Goal: Task Accomplishment & Management: Use online tool/utility

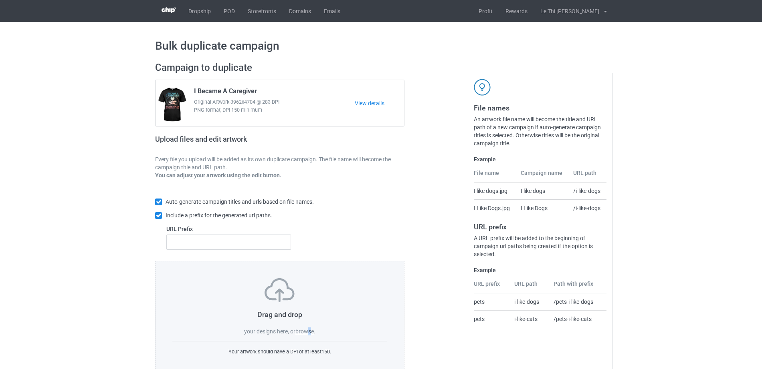
click at [310, 334] on label "browse" at bounding box center [304, 332] width 18 height 6
click at [302, 331] on label "browse" at bounding box center [304, 332] width 18 height 6
click at [0, 0] on input "browse" at bounding box center [0, 0] width 0 height 0
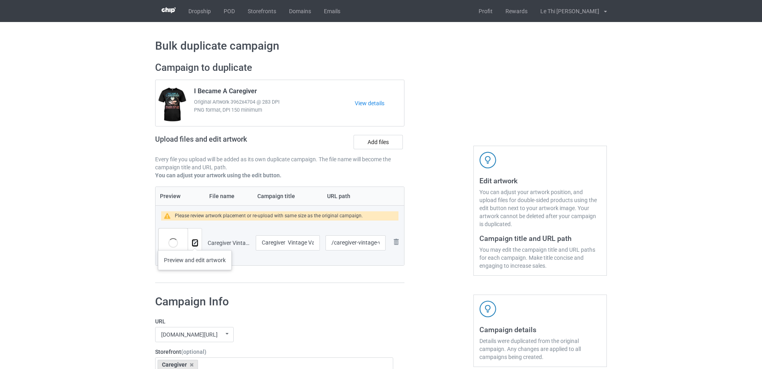
click at [195, 242] on img at bounding box center [194, 243] width 5 height 5
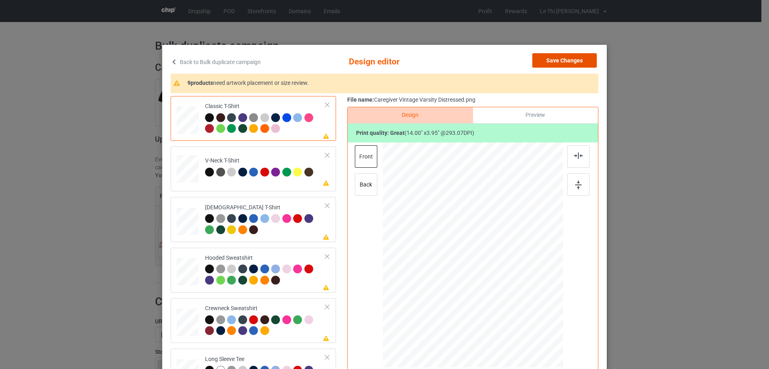
click at [584, 59] on button "Save Changes" at bounding box center [564, 60] width 65 height 14
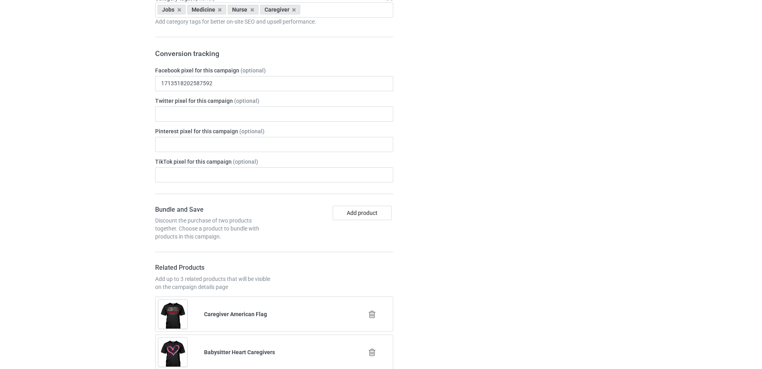
scroll to position [783, 0]
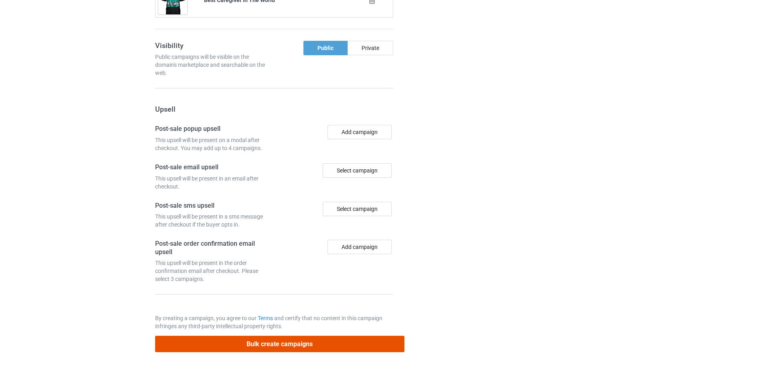
click at [254, 347] on button "Bulk create campaigns" at bounding box center [279, 344] width 249 height 16
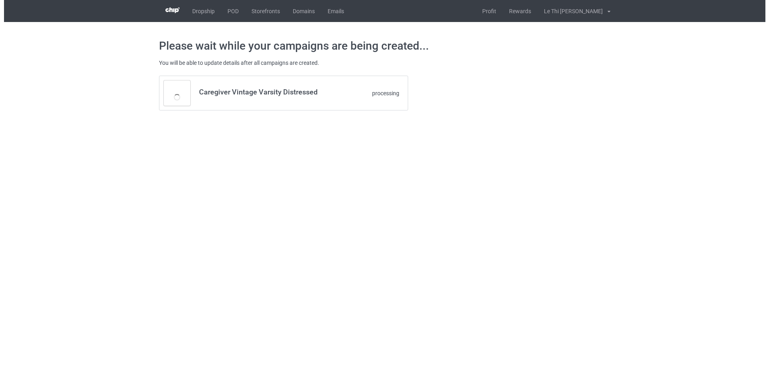
scroll to position [0, 0]
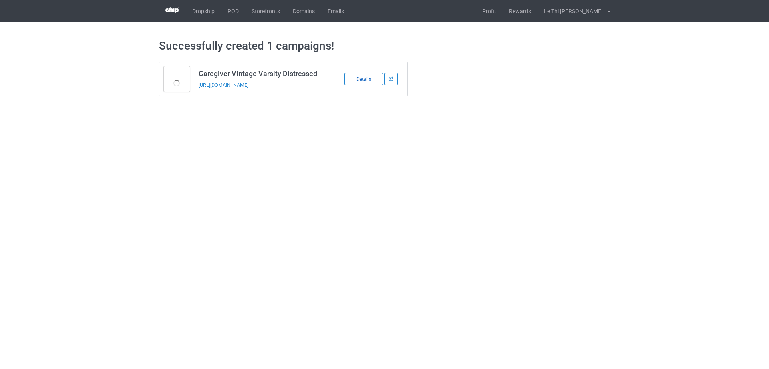
click at [370, 80] on div "Details" at bounding box center [364, 79] width 39 height 12
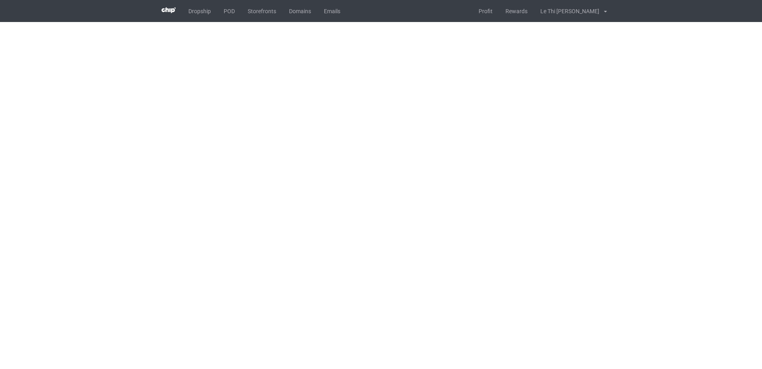
scroll to position [21, 0]
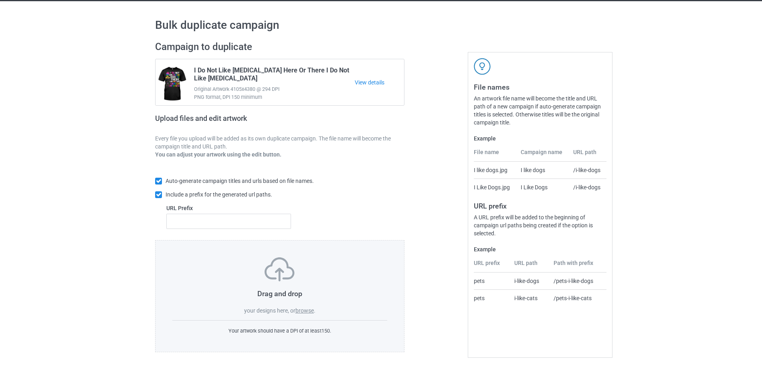
click at [314, 310] on span "." at bounding box center [315, 311] width 2 height 6
click at [306, 311] on label "browse" at bounding box center [304, 311] width 18 height 6
click at [0, 0] on input "browse" at bounding box center [0, 0] width 0 height 0
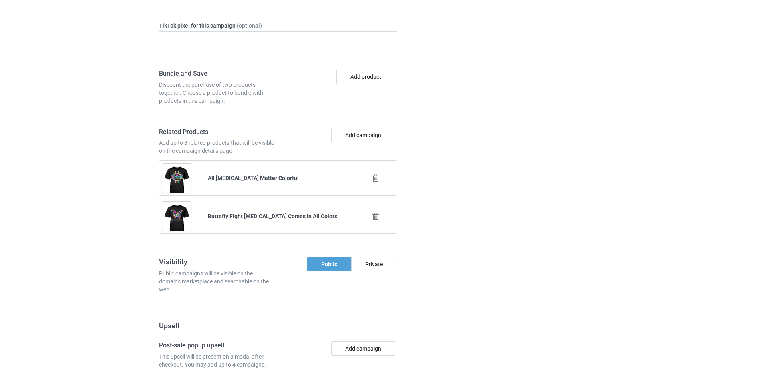
scroll to position [522, 0]
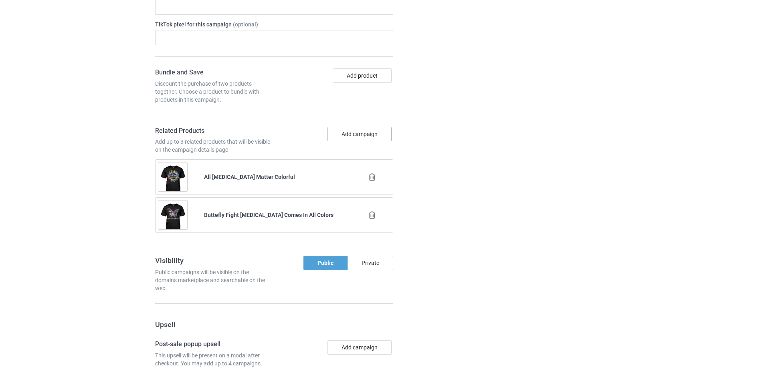
click at [362, 129] on button "Add campaign" at bounding box center [359, 134] width 64 height 14
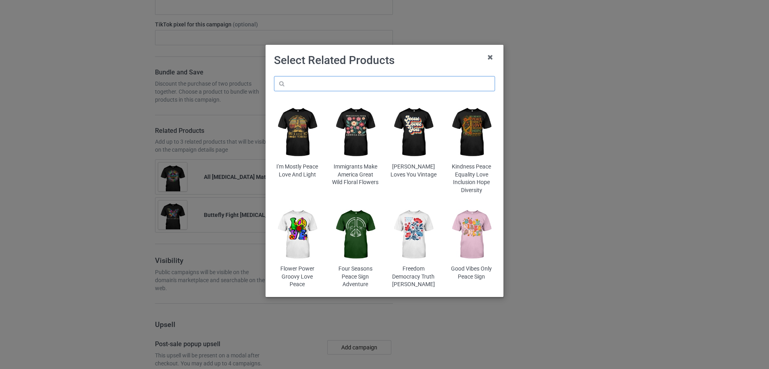
click at [350, 83] on input "text" at bounding box center [384, 83] width 221 height 15
type input "a"
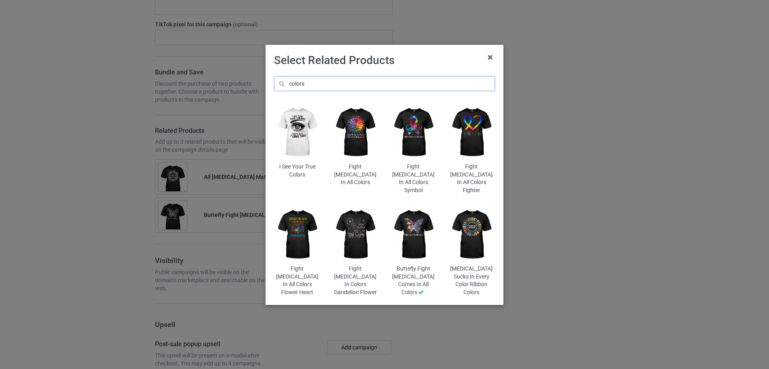
type input "colors"
click at [362, 147] on img at bounding box center [355, 132] width 47 height 58
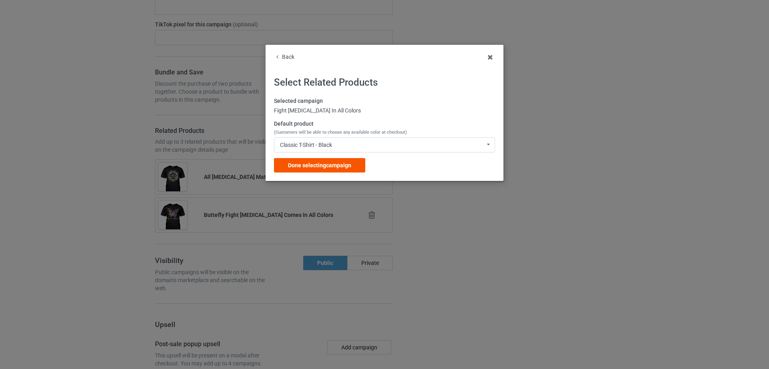
click at [344, 163] on span "Done selecting campaign" at bounding box center [319, 165] width 63 height 6
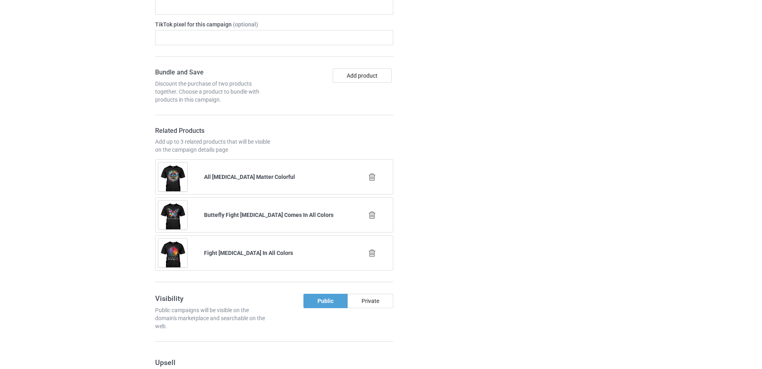
click at [374, 176] on icon at bounding box center [372, 177] width 10 height 8
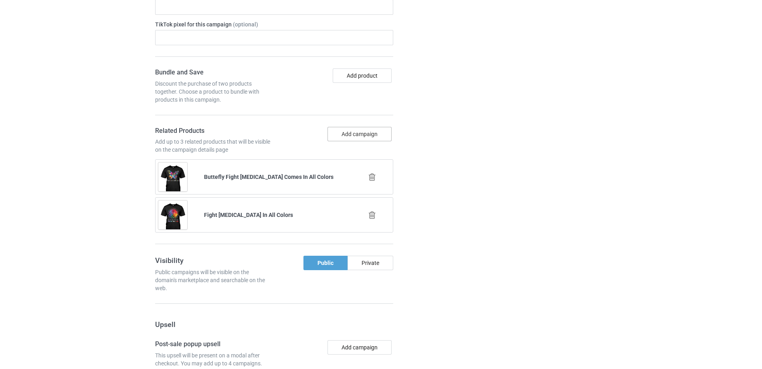
click at [347, 139] on button "Add campaign" at bounding box center [359, 134] width 64 height 14
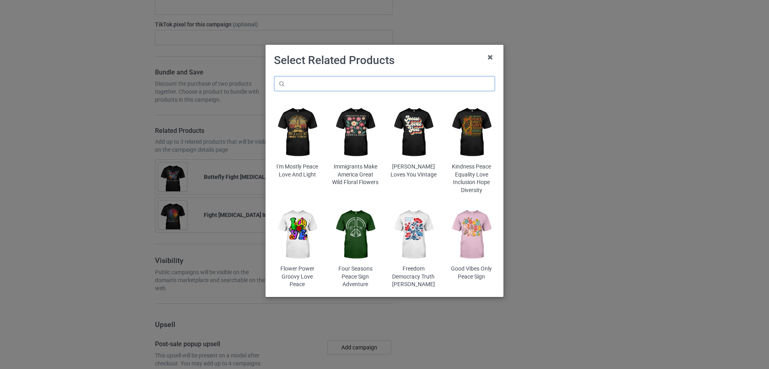
click at [331, 83] on input "text" at bounding box center [384, 83] width 221 height 15
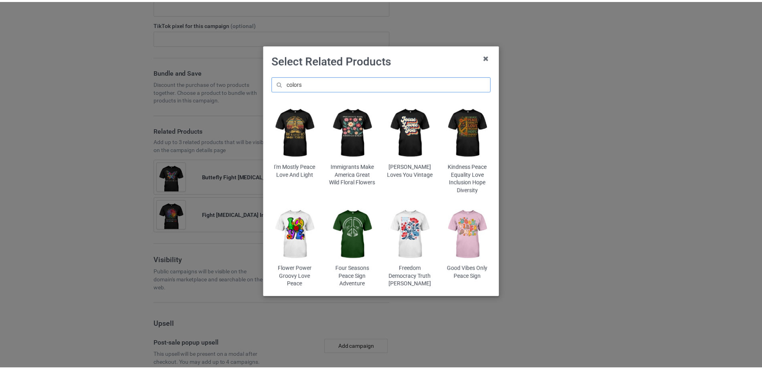
scroll to position [529, 0]
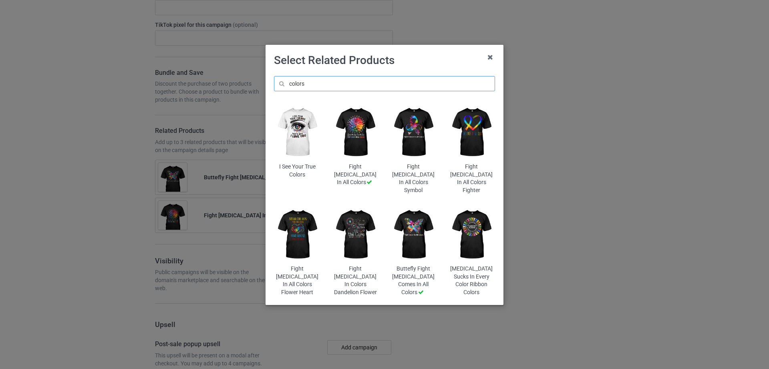
type input "colors"
click at [423, 152] on img at bounding box center [413, 132] width 47 height 58
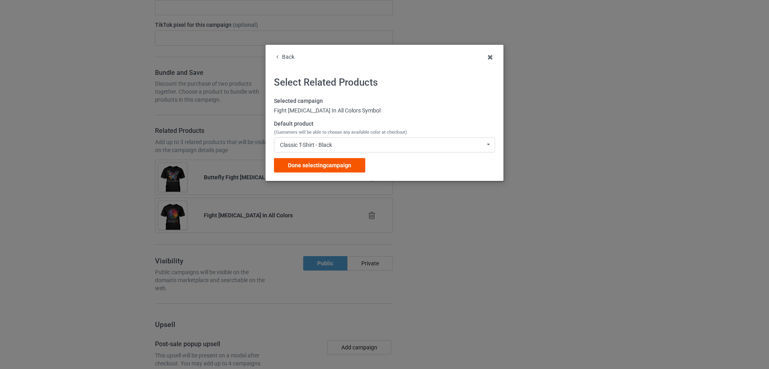
click at [321, 163] on span "Done selecting campaign" at bounding box center [319, 165] width 63 height 6
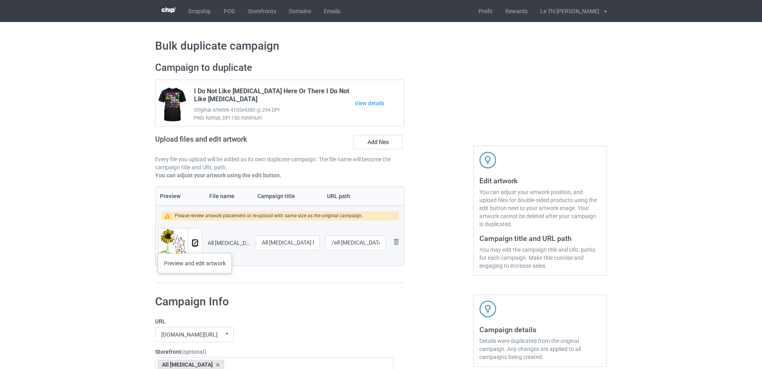
click at [194, 246] on img at bounding box center [194, 243] width 5 height 5
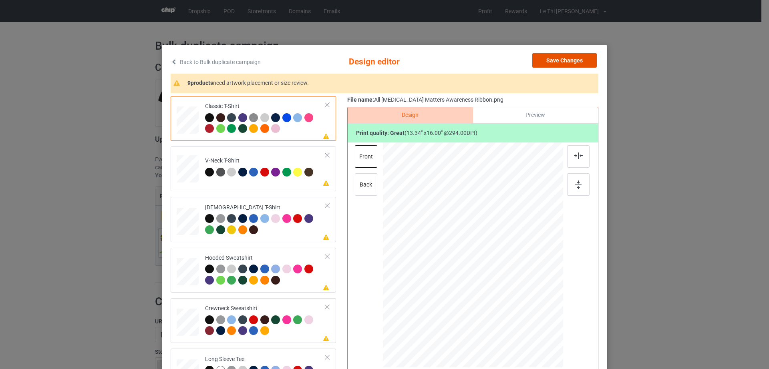
click at [574, 67] on button "Save Changes" at bounding box center [564, 60] width 65 height 14
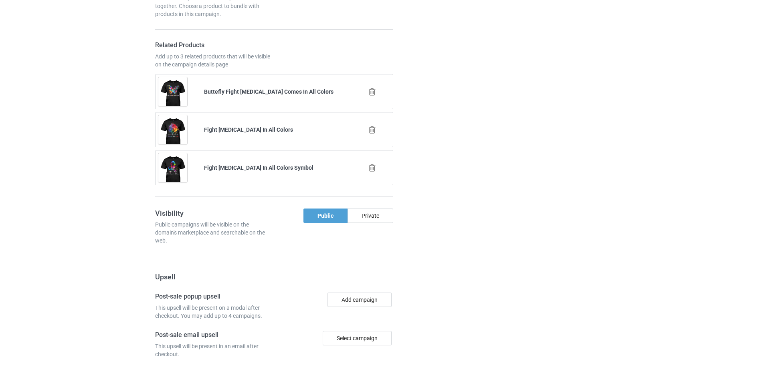
scroll to position [783, 0]
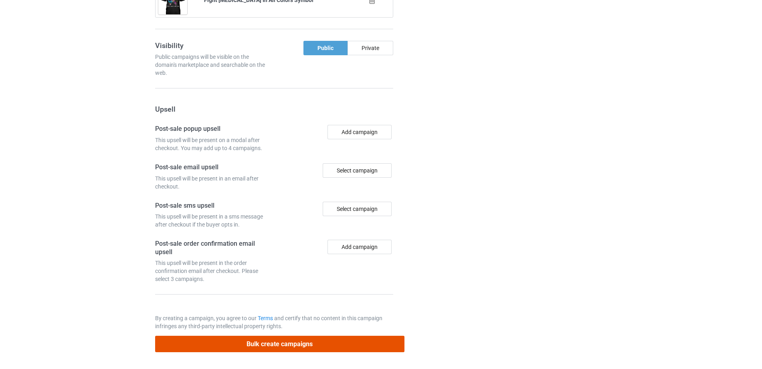
click at [264, 346] on button "Bulk create campaigns" at bounding box center [279, 344] width 249 height 16
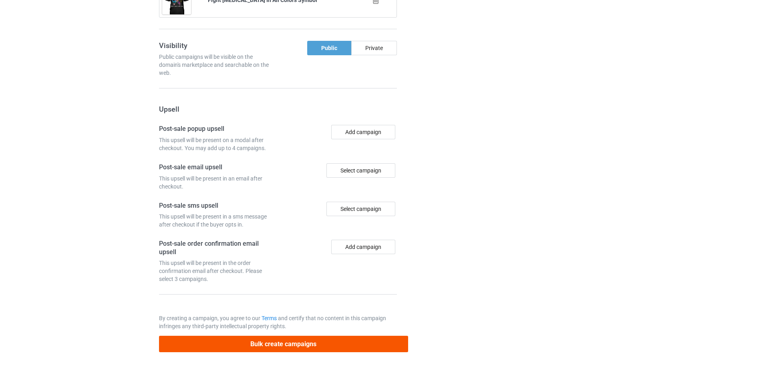
scroll to position [0, 0]
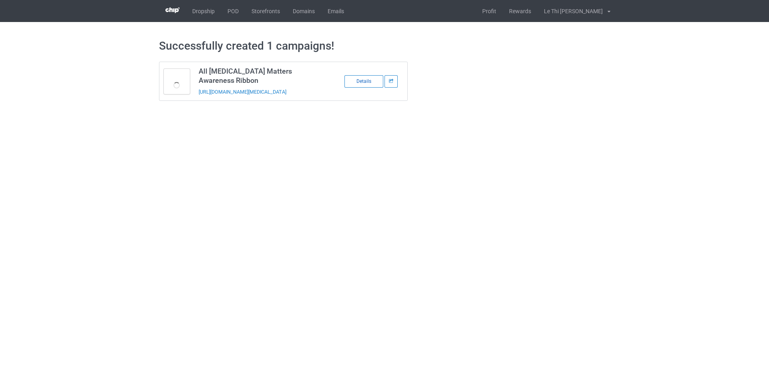
click at [372, 83] on div "Details" at bounding box center [364, 81] width 39 height 12
